Goal: Task Accomplishment & Management: Complete application form

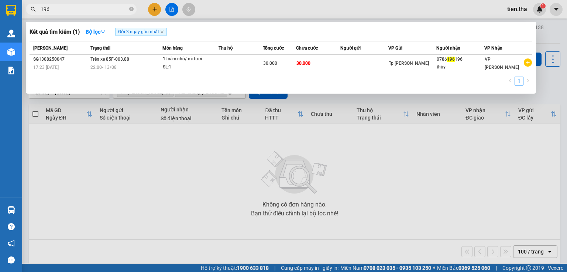
type input "196"
click at [357, 164] on div at bounding box center [283, 136] width 567 height 272
drag, startPoint x: 54, startPoint y: 9, endPoint x: 37, endPoint y: 9, distance: 16.3
click at [37, 9] on span "196" at bounding box center [81, 9] width 111 height 11
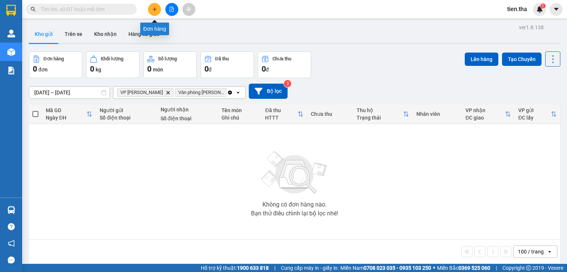
click at [156, 8] on icon "plus" at bounding box center [154, 9] width 5 height 5
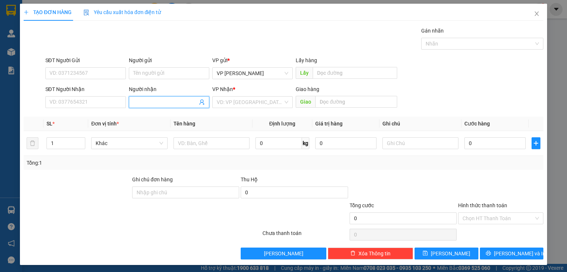
drag, startPoint x: 153, startPoint y: 101, endPoint x: 158, endPoint y: 100, distance: 5.6
click at [157, 100] on input "Người nhận" at bounding box center [165, 102] width 64 height 8
type input "2"
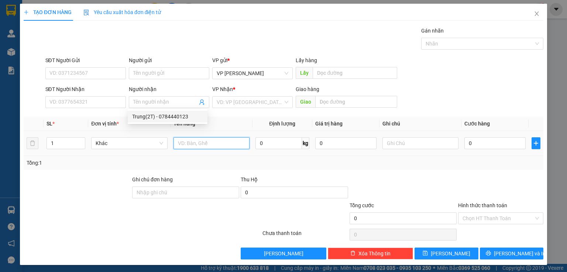
click at [192, 143] on input "text" at bounding box center [212, 143] width 76 height 12
type input "2T xám"
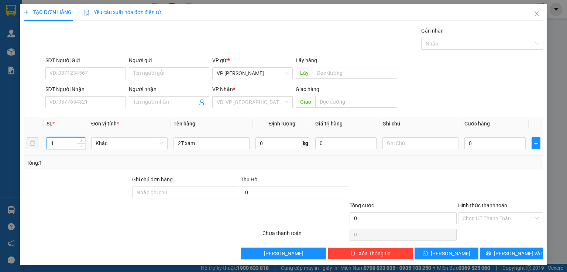
drag, startPoint x: 59, startPoint y: 145, endPoint x: 46, endPoint y: 145, distance: 13.7
click at [47, 145] on div "1" at bounding box center [66, 143] width 39 height 12
type input "2"
click at [85, 71] on input "SĐT Người Gửi" at bounding box center [85, 73] width 81 height 12
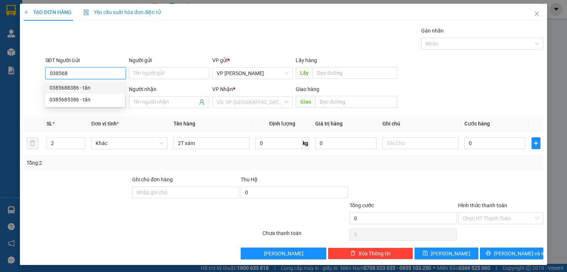
click at [81, 85] on div "0385688386 - tân" at bounding box center [85, 87] width 71 height 8
type input "0385688386"
type input "tân"
type input "0326592459"
type input "Trang"
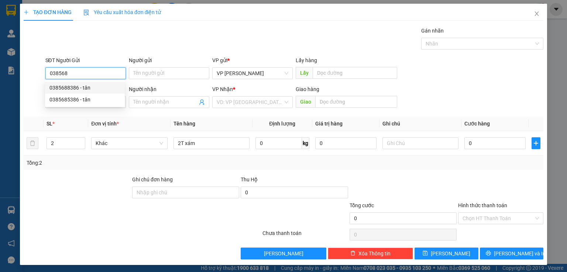
type input "amata"
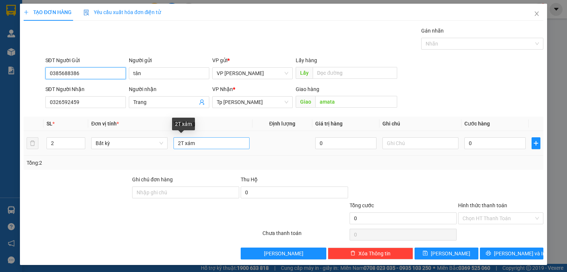
type input "0385688386"
click at [214, 143] on input "2T xám" at bounding box center [212, 143] width 76 height 12
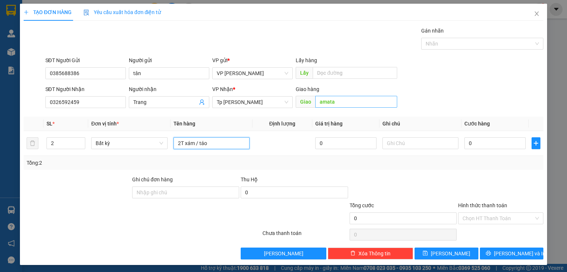
type input "2T xám / táo"
type input "BX đồng nai"
click at [486, 146] on input "0" at bounding box center [495, 143] width 61 height 12
type input "1"
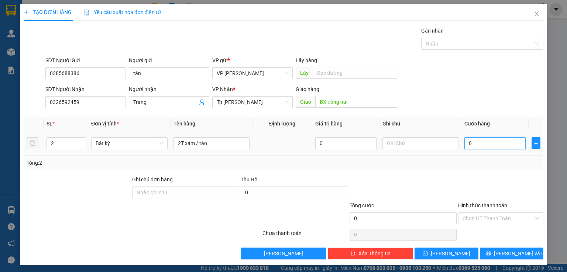
type input "1"
type input "10"
type input "100"
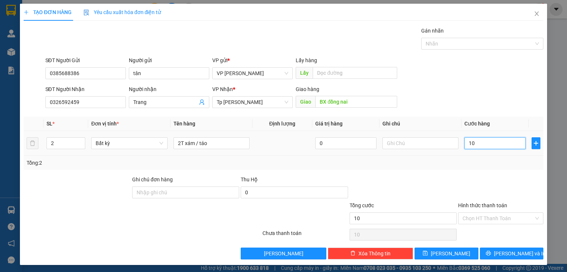
type input "100"
type input "100.000"
click at [488, 215] on input "Hình thức thanh toán" at bounding box center [498, 217] width 71 height 11
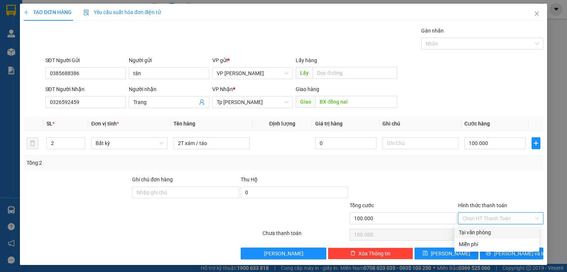
click at [490, 232] on div "Tại văn phòng" at bounding box center [497, 232] width 76 height 8
type input "0"
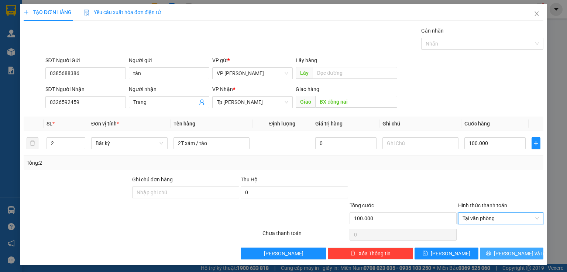
click at [491, 251] on icon "printer" at bounding box center [488, 252] width 5 height 5
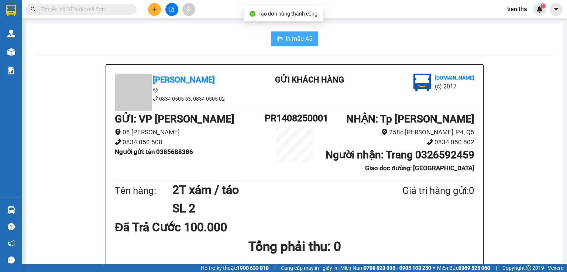
click at [297, 35] on span "In mẫu A5" at bounding box center [299, 38] width 27 height 9
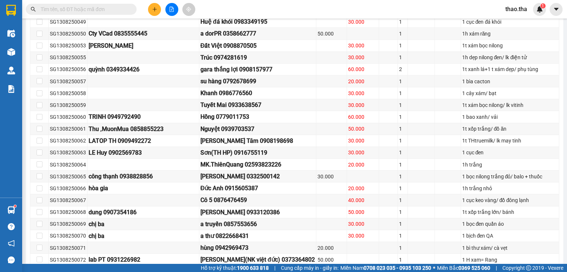
scroll to position [916, 0]
